Goal: Transaction & Acquisition: Book appointment/travel/reservation

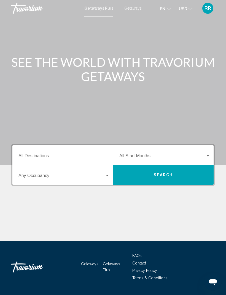
click at [37, 159] on input "Destination All Destinations" at bounding box center [63, 157] width 91 height 5
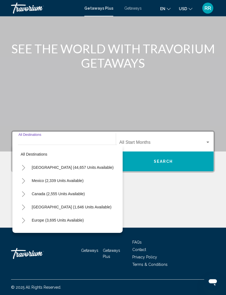
scroll to position [18, 0]
click at [80, 179] on span "Mexico (2,339 units available)" at bounding box center [58, 181] width 52 height 4
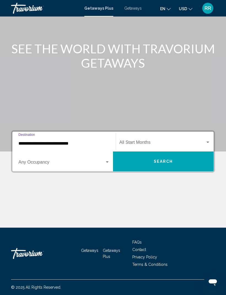
click at [72, 141] on input "**********" at bounding box center [63, 143] width 91 height 5
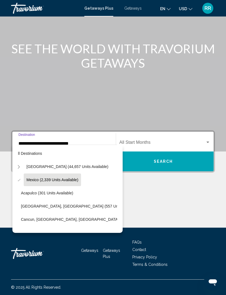
scroll to position [1, 5]
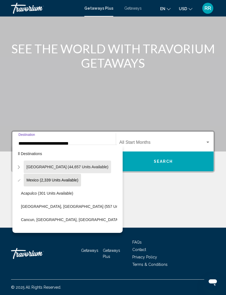
click at [78, 165] on span "[GEOGRAPHIC_DATA] (44,657 units available)" at bounding box center [67, 167] width 82 height 4
type input "**********"
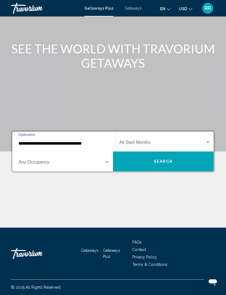
click at [162, 160] on span "Search" at bounding box center [163, 162] width 19 height 4
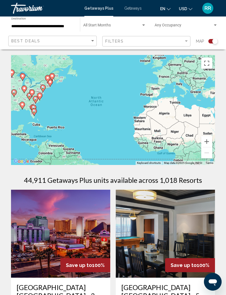
click at [97, 37] on div "Best Deals Filters Map" at bounding box center [112, 41] width 209 height 11
click at [95, 39] on div "Best Deals" at bounding box center [53, 41] width 84 height 10
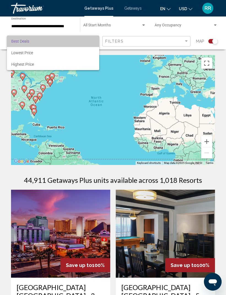
click at [86, 43] on span "Best Deals" at bounding box center [52, 41] width 83 height 12
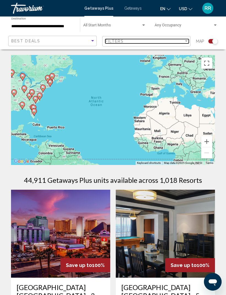
click at [184, 43] on div "Filter" at bounding box center [186, 41] width 5 height 4
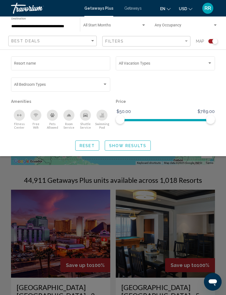
click at [166, 88] on div "Search widget" at bounding box center [165, 86] width 105 height 21
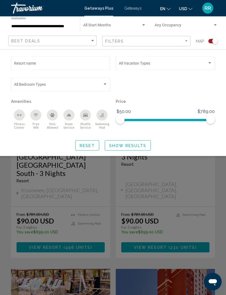
scroll to position [563, 0]
click at [211, 25] on span "Search widget" at bounding box center [183, 26] width 58 height 4
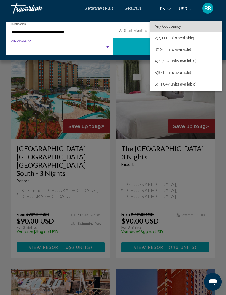
click at [209, 27] on span "Any Occupancy" at bounding box center [185, 27] width 63 height 12
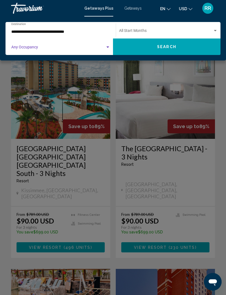
click at [214, 28] on div "Start Month All Start Months" at bounding box center [168, 30] width 99 height 15
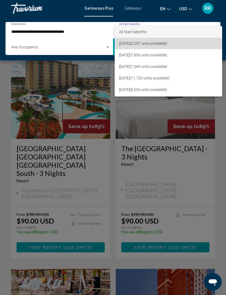
click at [169, 43] on span "[DATE] (2,297 units available)" at bounding box center [168, 44] width 99 height 12
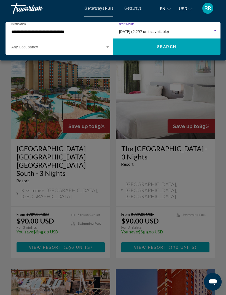
click at [108, 47] on div "Search widget" at bounding box center [107, 47] width 3 height 1
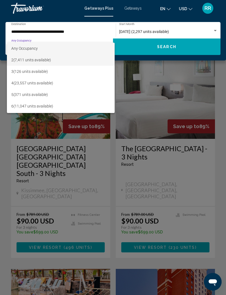
click at [42, 63] on span "2 (7,411 units available)" at bounding box center [60, 60] width 99 height 12
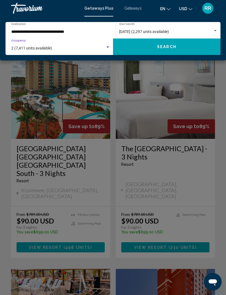
click at [171, 50] on button "Search" at bounding box center [166, 47] width 107 height 17
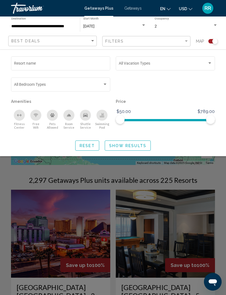
click at [134, 9] on span "Getaways" at bounding box center [132, 8] width 17 height 4
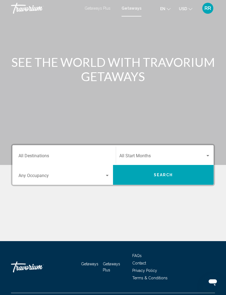
click at [100, 10] on span "Getaways Plus" at bounding box center [97, 8] width 26 height 4
click at [35, 6] on div "Travorium" at bounding box center [38, 8] width 55 height 11
click at [26, 12] on div "Travorium" at bounding box center [38, 8] width 55 height 11
click at [26, 5] on div "Travorium" at bounding box center [38, 8] width 55 height 11
click at [132, 10] on span "Getaways" at bounding box center [132, 8] width 17 height 4
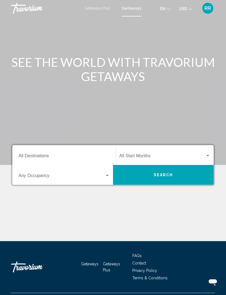
click at [167, 177] on span "Search" at bounding box center [163, 175] width 19 height 4
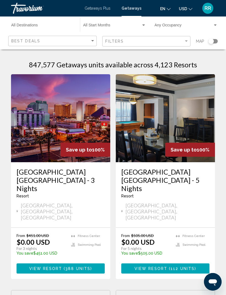
click at [214, 280] on icon "Open messaging window" at bounding box center [212, 283] width 8 height 7
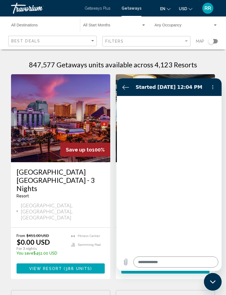
type textarea "*"
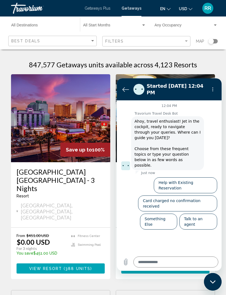
click at [128, 93] on button "Back to the conversation list" at bounding box center [125, 89] width 11 height 11
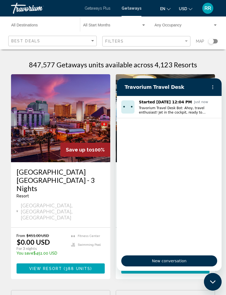
click at [212, 86] on icon "Options menu" at bounding box center [212, 87] width 4 height 4
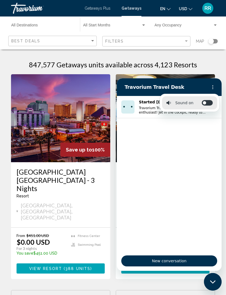
click at [204, 103] on label "Toggle sound notifications" at bounding box center [206, 103] width 11 height 6
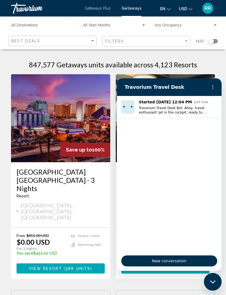
click at [129, 104] on img "Conversation started Aug 17 at Just now, Message from Travorium Travel Desk Bot…" at bounding box center [127, 106] width 13 height 13
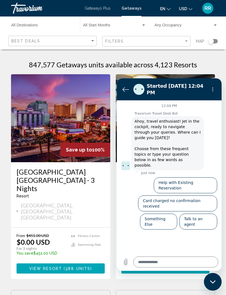
click at [121, 93] on button "Back to the conversation list" at bounding box center [125, 89] width 11 height 11
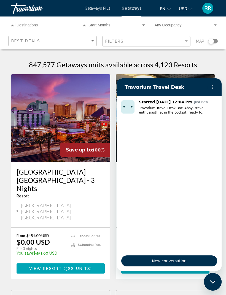
click at [212, 281] on icon "Close messaging window" at bounding box center [213, 282] width 6 height 4
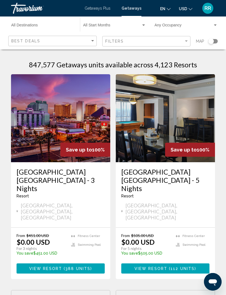
click at [210, 43] on div "Search widget" at bounding box center [211, 42] width 6 height 6
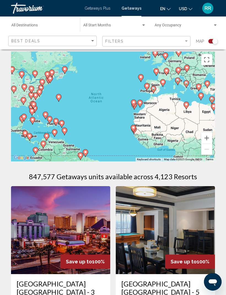
scroll to position [5, 0]
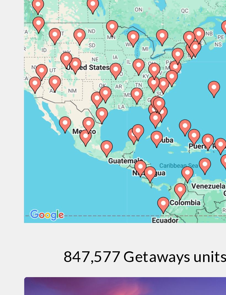
click at [56, 50] on div "To activate drag with keyboard, press Alt + Enter. Once in keyboard drag state,…" at bounding box center [113, 105] width 204 height 110
click at [54, 50] on div "To activate drag with keyboard, press Alt + Enter. Once in keyboard drag state,…" at bounding box center [113, 105] width 204 height 110
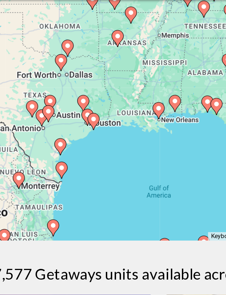
type input "**********"
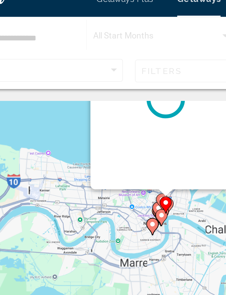
scroll to position [0, 0]
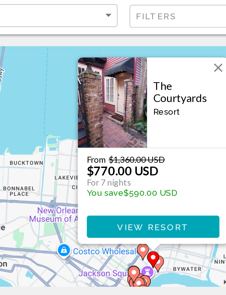
click at [138, 61] on button "Close" at bounding box center [142, 65] width 8 height 8
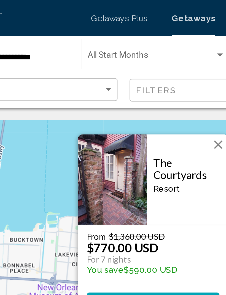
click at [138, 66] on button "Close" at bounding box center [142, 66] width 8 height 8
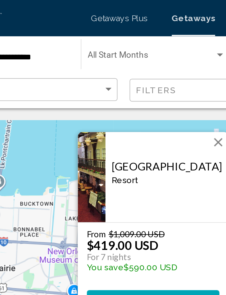
click at [138, 66] on button "Close" at bounding box center [142, 65] width 8 height 8
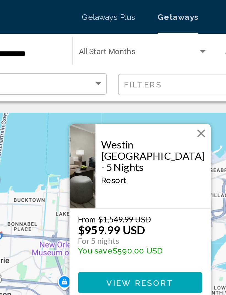
click at [138, 65] on button "Close" at bounding box center [142, 65] width 8 height 8
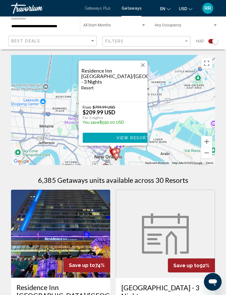
click at [186, 89] on div "To activate drag with keyboard, press Alt + Enter. Once in keyboard drag state,…" at bounding box center [113, 110] width 204 height 110
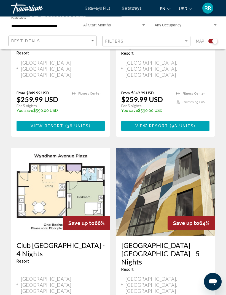
scroll to position [1166, 0]
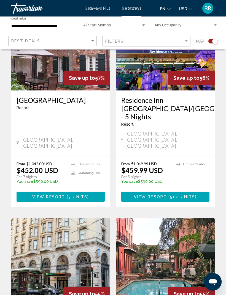
scroll to position [587, 0]
